Goal: Navigation & Orientation: Find specific page/section

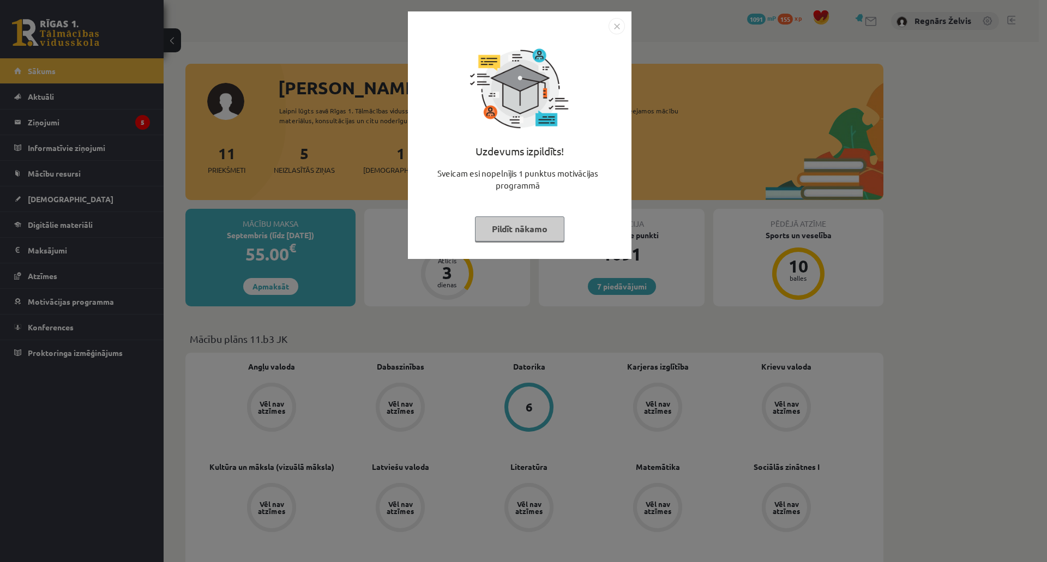
click at [621, 32] on img "Close" at bounding box center [617, 26] width 16 height 16
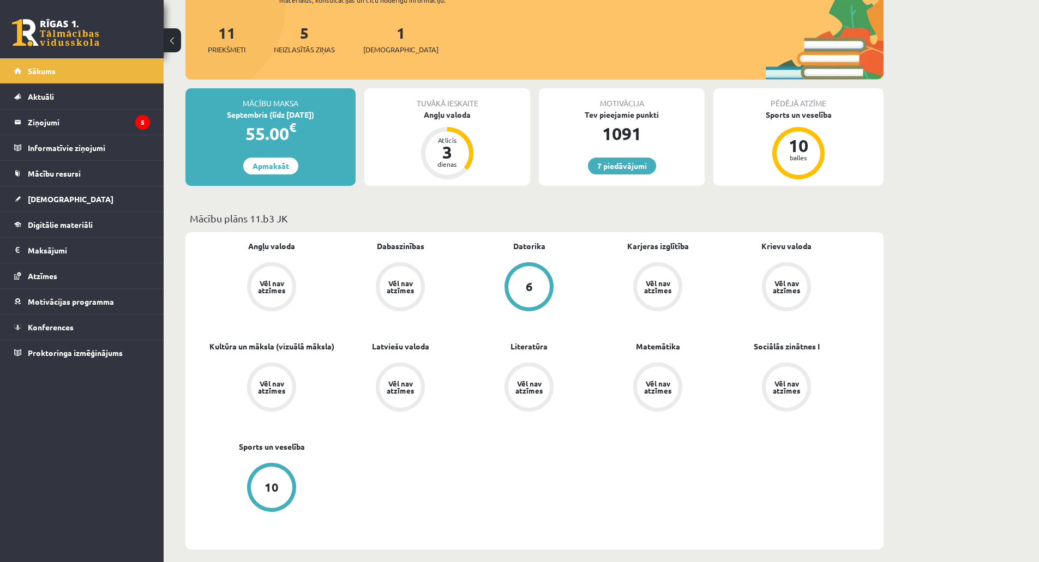
scroll to position [55, 0]
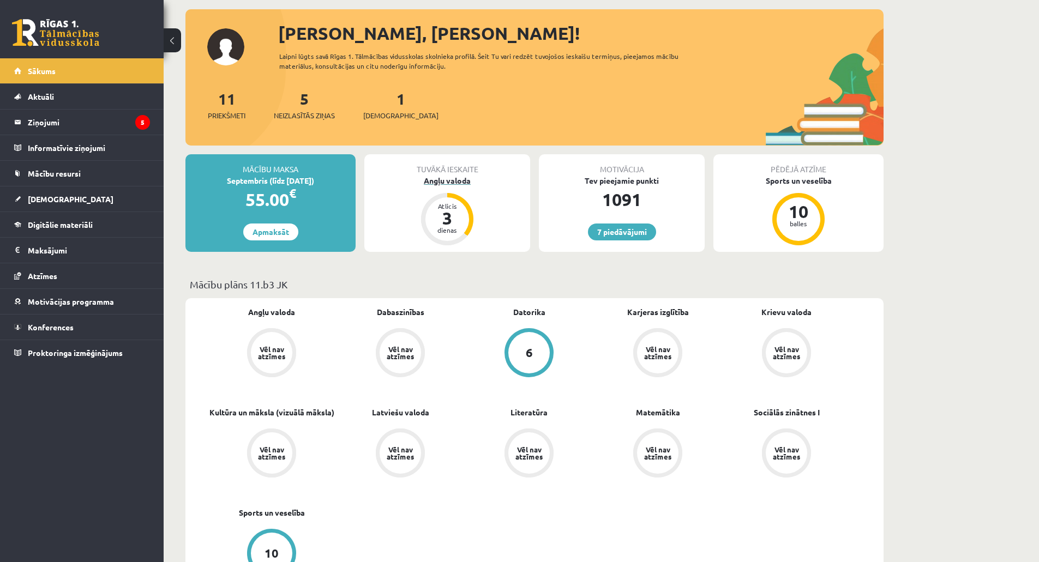
drag, startPoint x: 565, startPoint y: 180, endPoint x: 412, endPoint y: 183, distance: 153.8
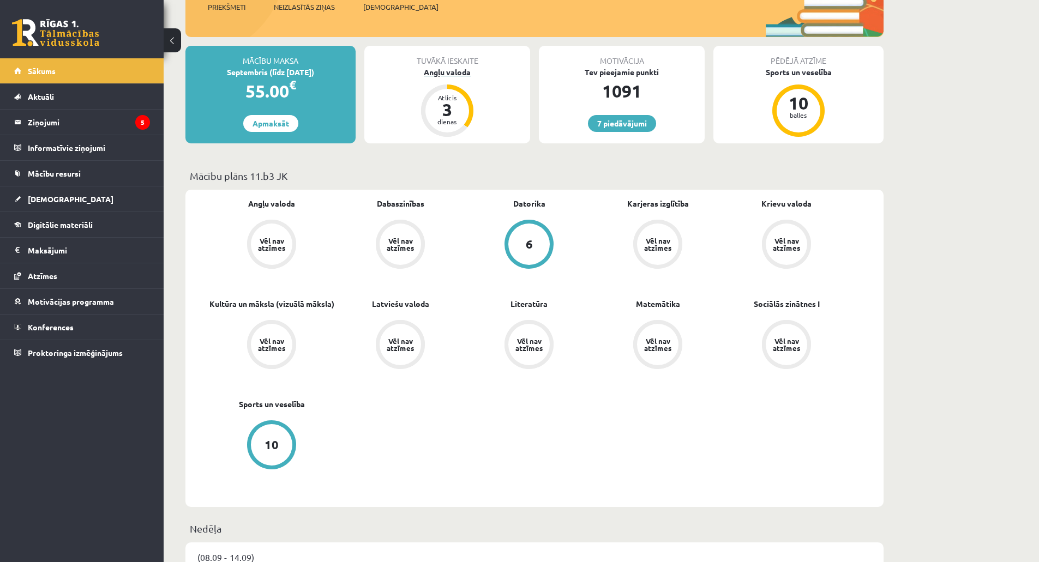
scroll to position [164, 0]
click at [101, 129] on legend "Ziņojumi 5" at bounding box center [89, 122] width 122 height 25
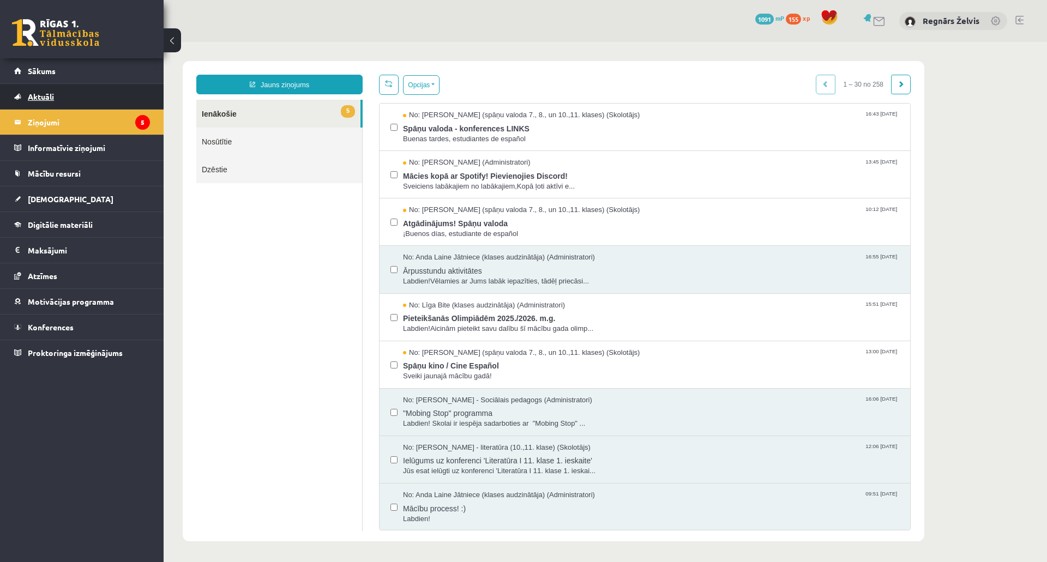
click at [104, 92] on link "Aktuāli" at bounding box center [82, 96] width 136 height 25
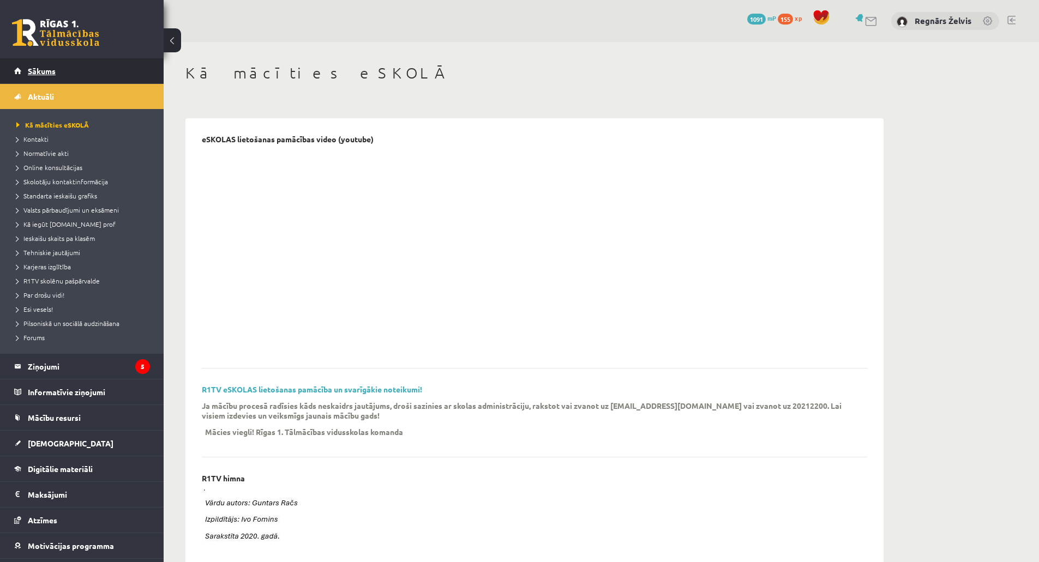
click at [88, 76] on link "Sākums" at bounding box center [82, 70] width 136 height 25
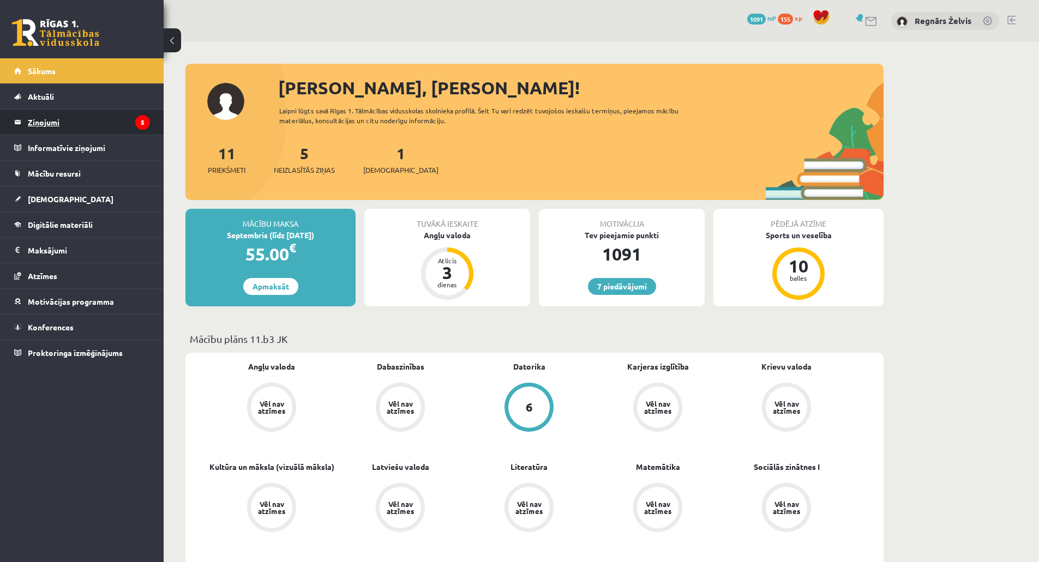
click at [43, 125] on legend "Ziņojumi 5" at bounding box center [89, 122] width 122 height 25
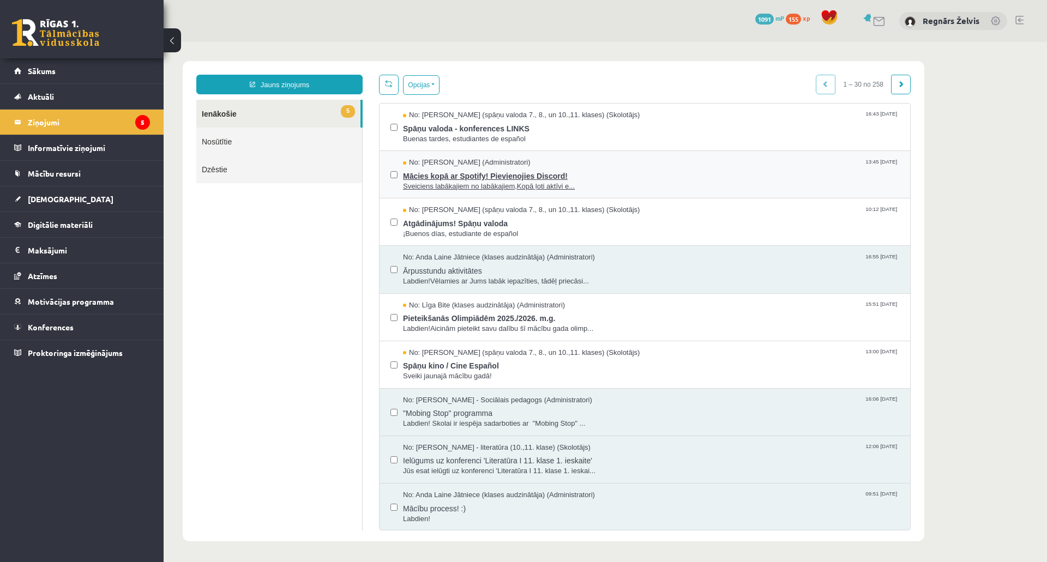
click at [449, 178] on span "Mācies kopā ar Spotify! Pievienojies Discord!" at bounding box center [651, 175] width 496 height 14
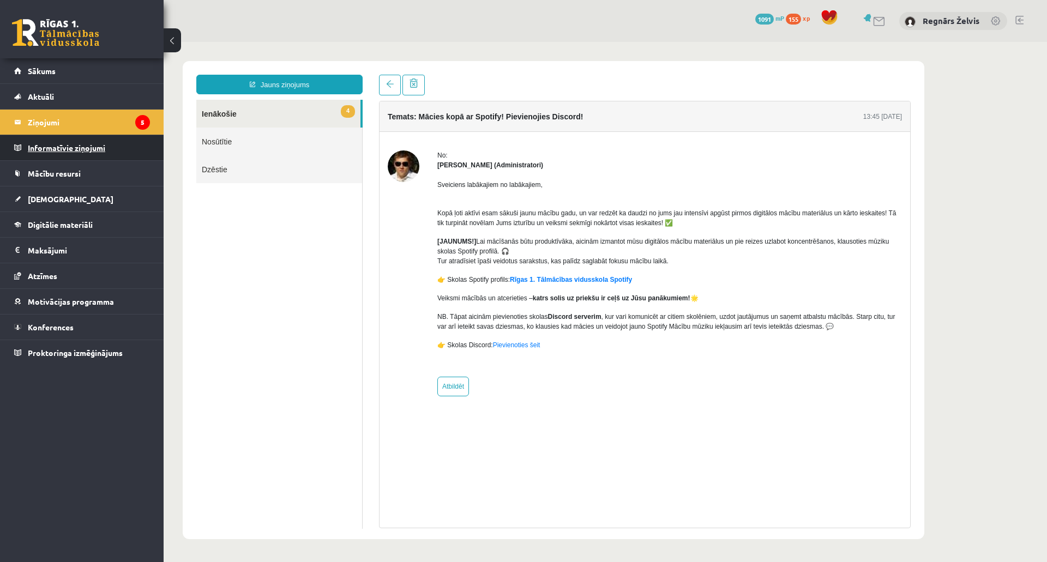
click at [91, 146] on legend "Informatīvie ziņojumi 0" at bounding box center [89, 147] width 122 height 25
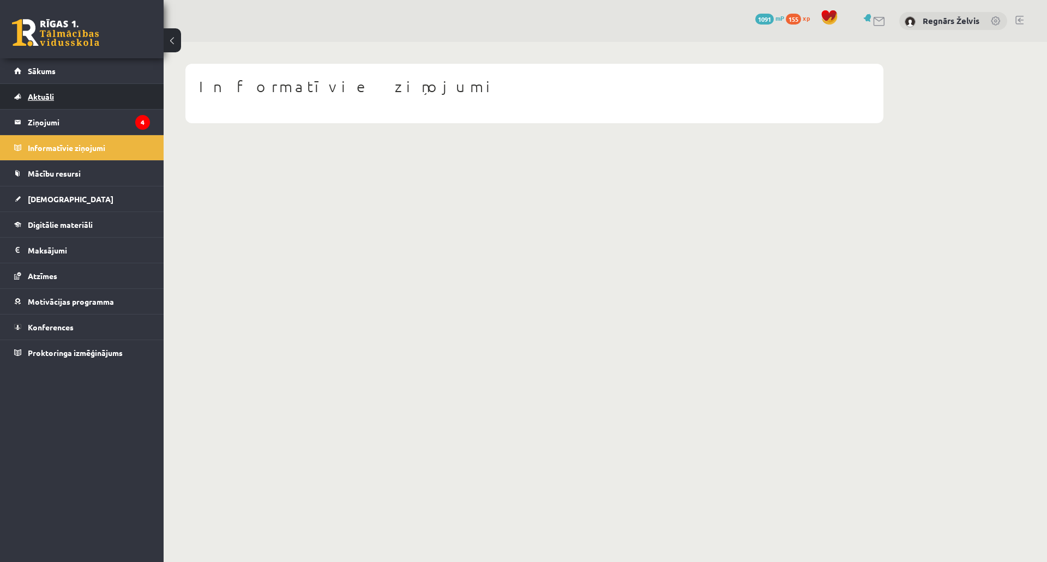
click at [58, 94] on link "Aktuāli" at bounding box center [82, 96] width 136 height 25
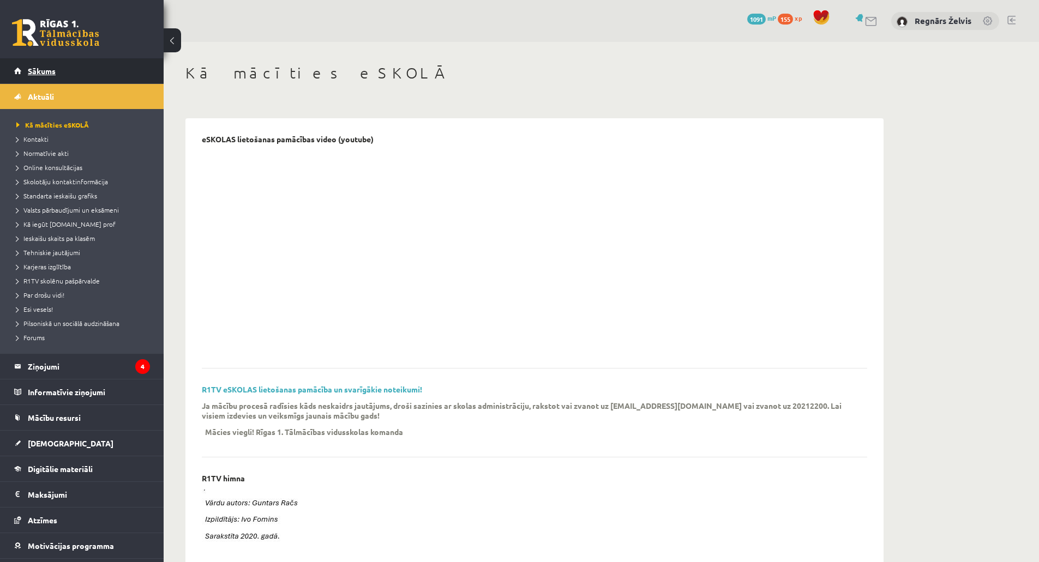
click at [56, 70] on link "Sākums" at bounding box center [82, 70] width 136 height 25
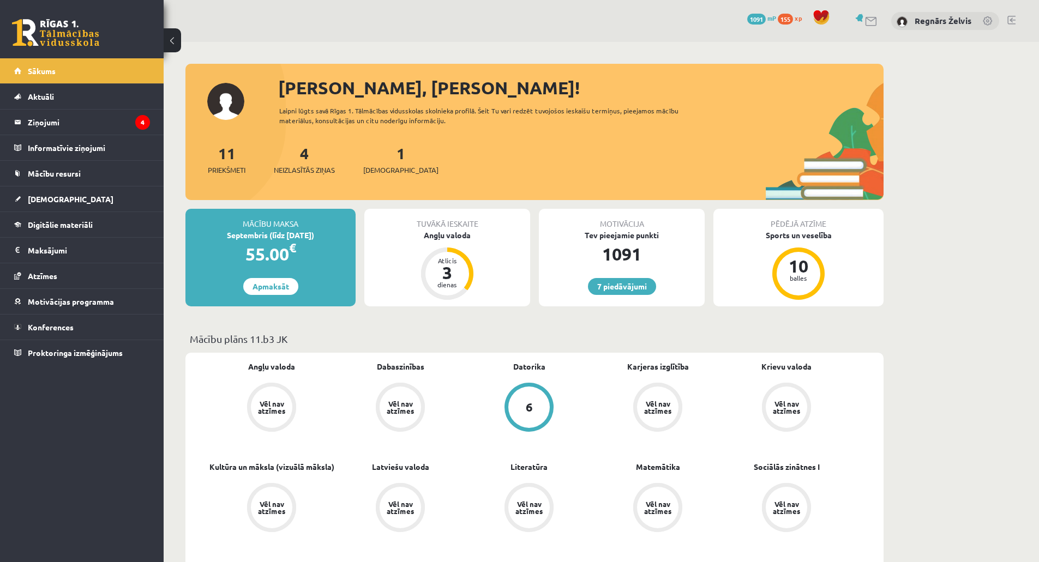
drag, startPoint x: 159, startPoint y: 43, endPoint x: 164, endPoint y: 32, distance: 12.2
drag, startPoint x: 176, startPoint y: 7, endPoint x: 166, endPoint y: 25, distance: 20.5
drag, startPoint x: 532, startPoint y: 486, endPoint x: 895, endPoint y: 28, distance: 585.0
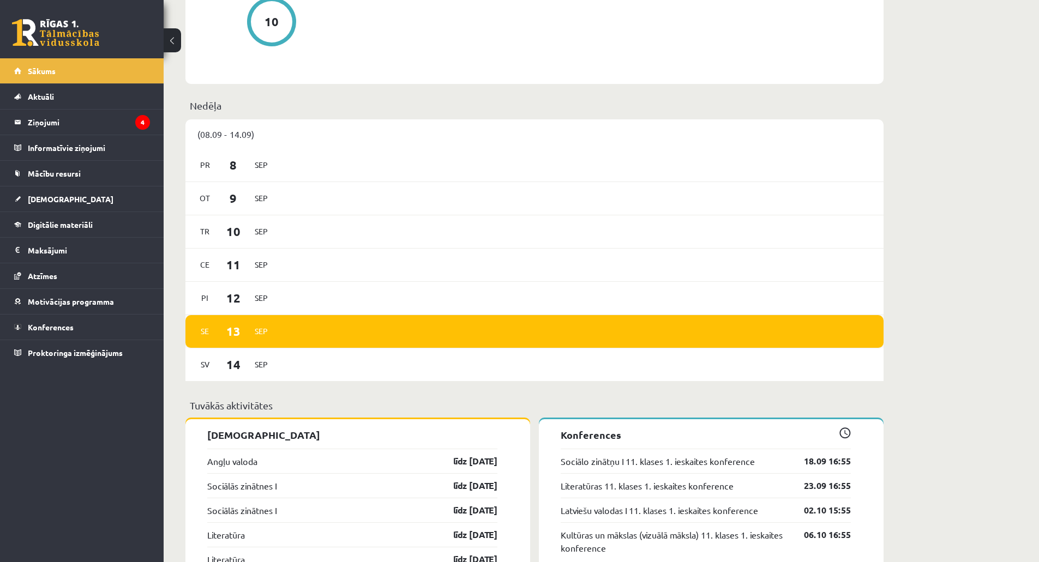
scroll to position [818, 0]
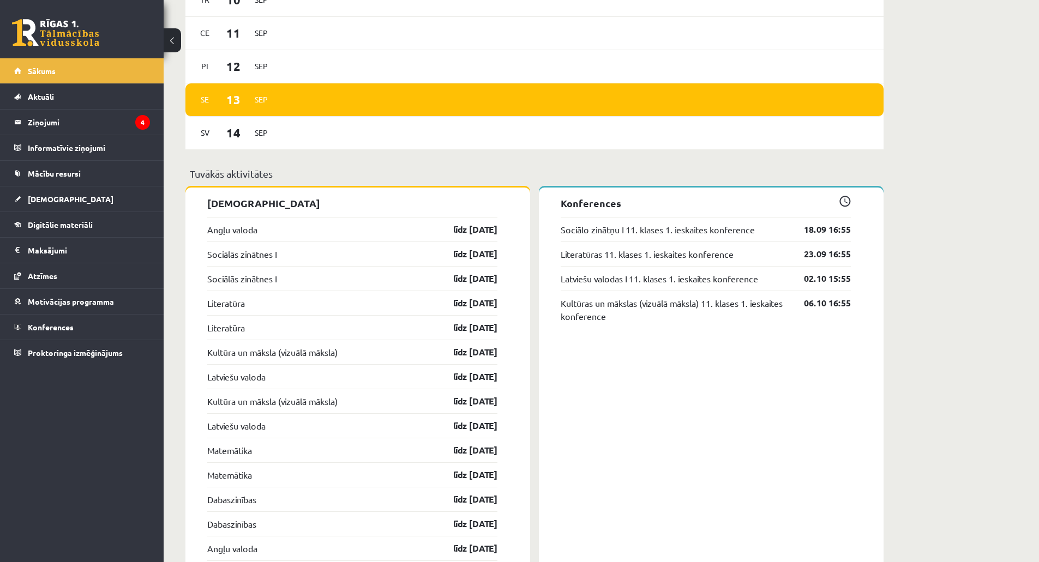
drag, startPoint x: 412, startPoint y: 453, endPoint x: 442, endPoint y: 417, distance: 47.3
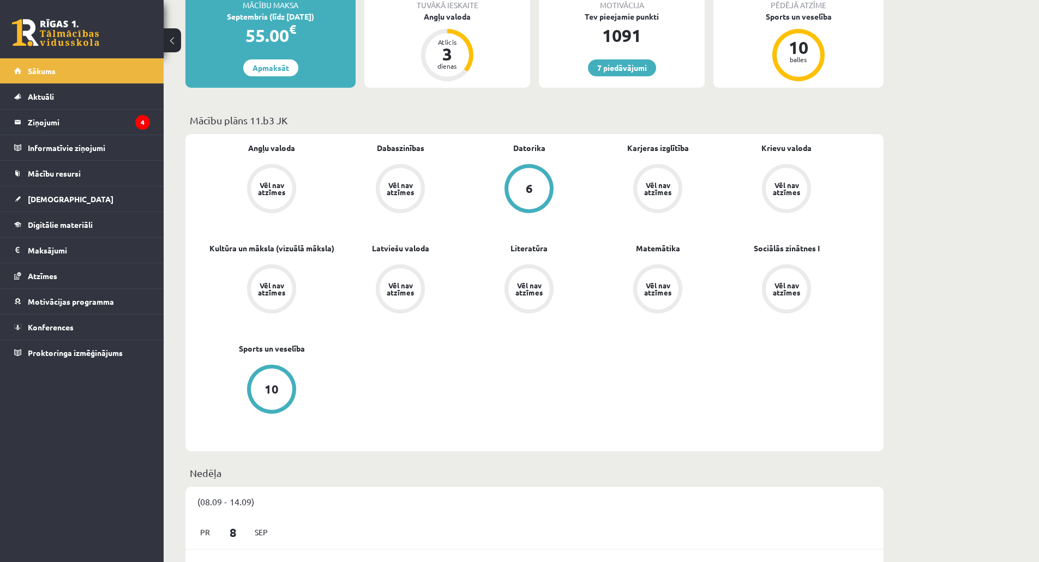
scroll to position [55, 0]
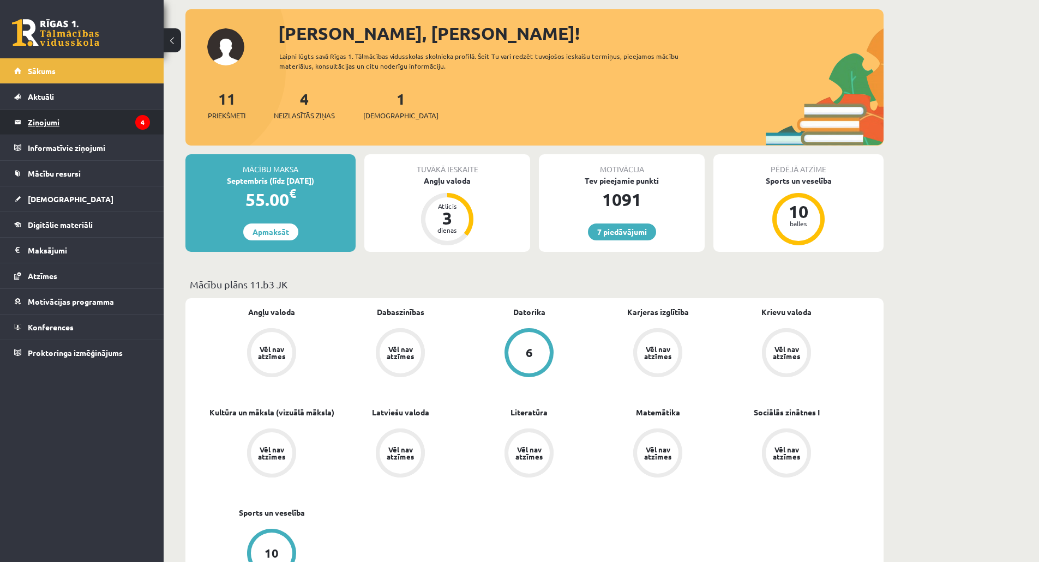
click at [93, 127] on legend "Ziņojumi 4" at bounding box center [89, 122] width 122 height 25
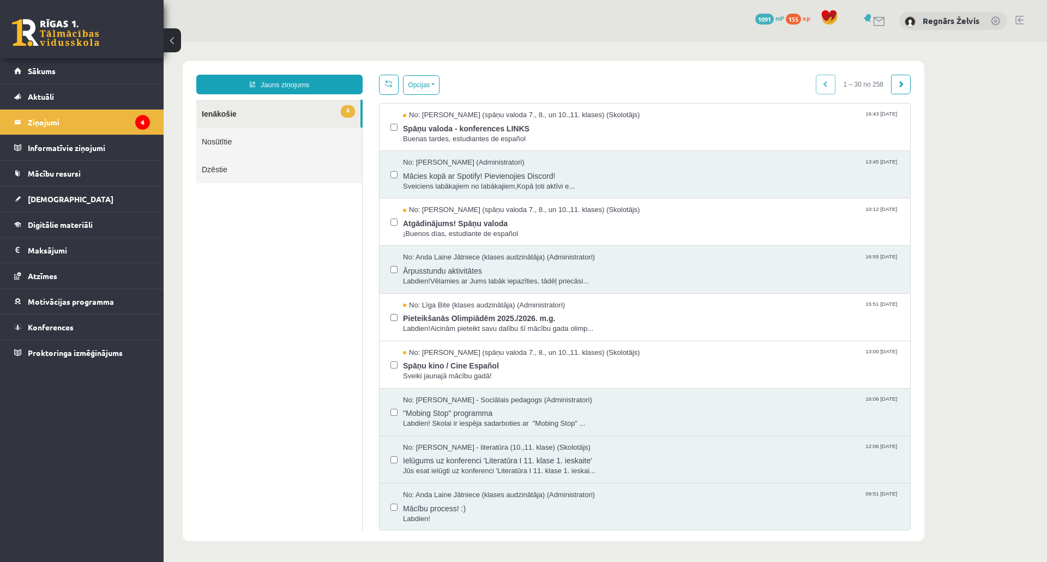
click at [88, 54] on div "7 Dāvanas 1091 mP 155 xp" at bounding box center [82, 29] width 164 height 58
click at [84, 67] on link "Sākums" at bounding box center [82, 70] width 136 height 25
